Goal: Task Accomplishment & Management: Manage account settings

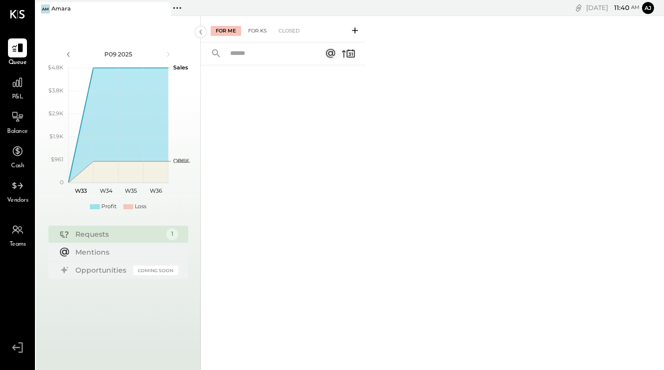
click at [260, 35] on div "For KS" at bounding box center [257, 31] width 28 height 10
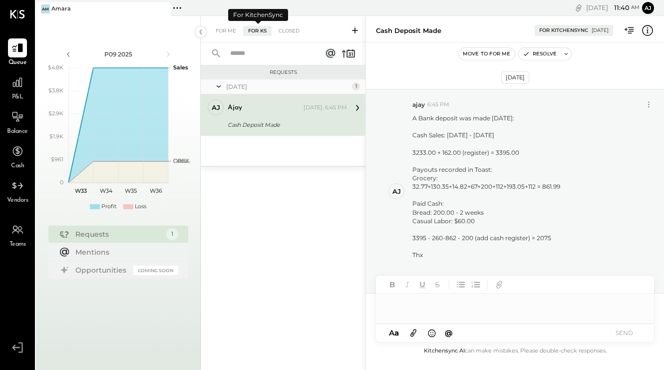
scroll to position [23, 0]
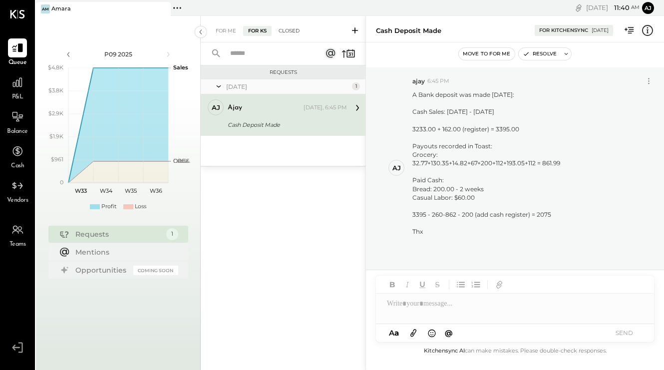
click at [292, 34] on div "Closed" at bounding box center [289, 31] width 31 height 10
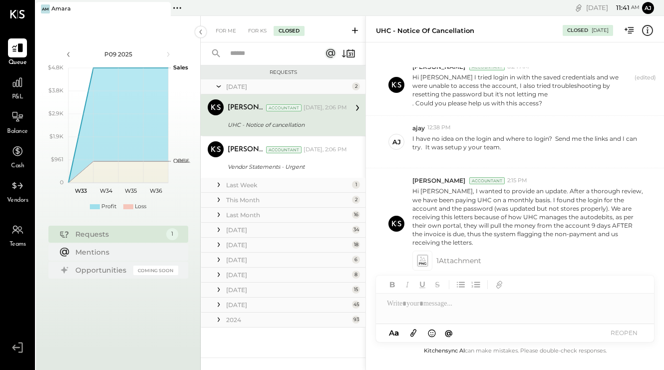
click at [219, 197] on icon at bounding box center [219, 200] width 10 height 10
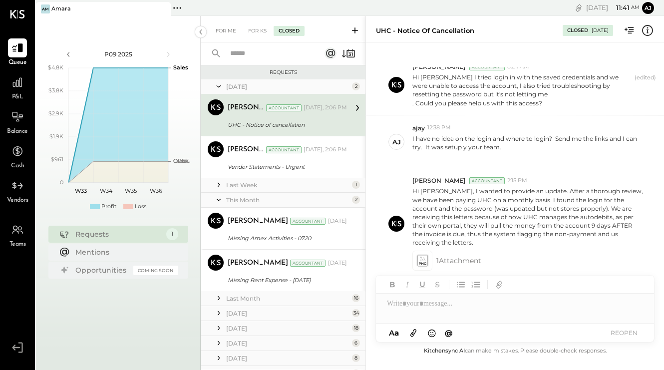
click at [218, 200] on icon at bounding box center [219, 200] width 4 height 2
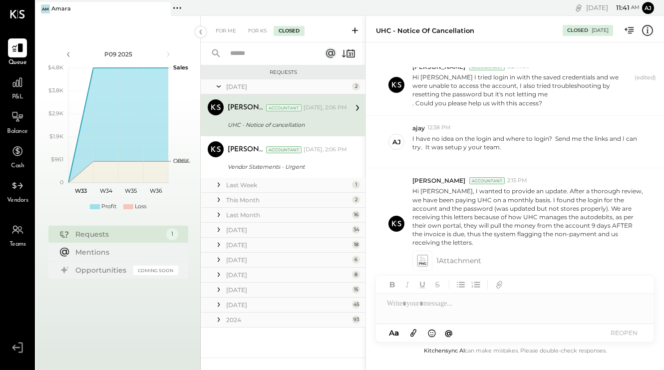
click at [218, 200] on icon at bounding box center [219, 200] width 10 height 10
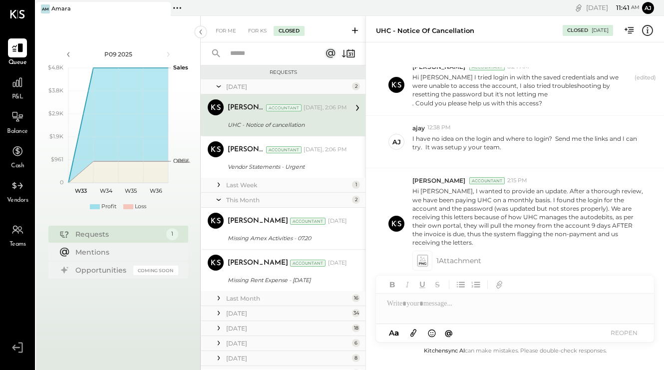
click at [219, 201] on icon at bounding box center [219, 200] width 4 height 2
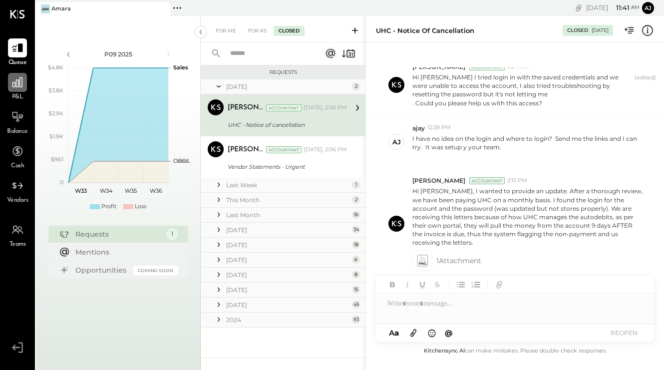
click at [15, 83] on icon at bounding box center [17, 82] width 10 height 10
